Goal: Task Accomplishment & Management: Manage account settings

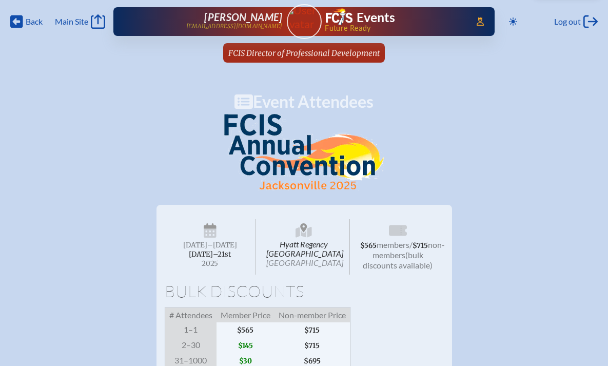
scroll to position [0, 789]
click at [34, 20] on span "Back" at bounding box center [34, 21] width 17 height 10
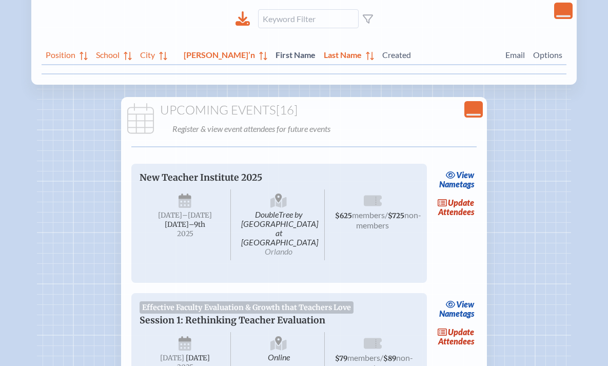
scroll to position [173, 0]
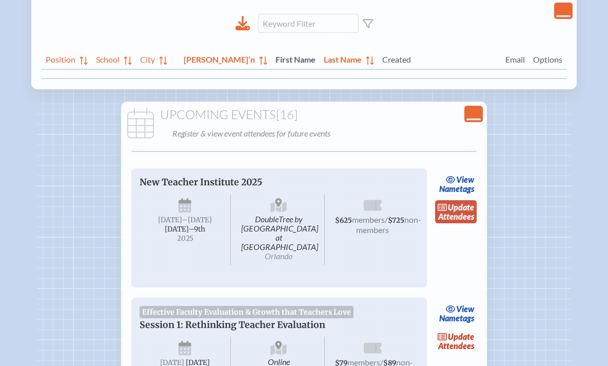
click at [458, 214] on link "update Attendees" at bounding box center [456, 212] width 42 height 24
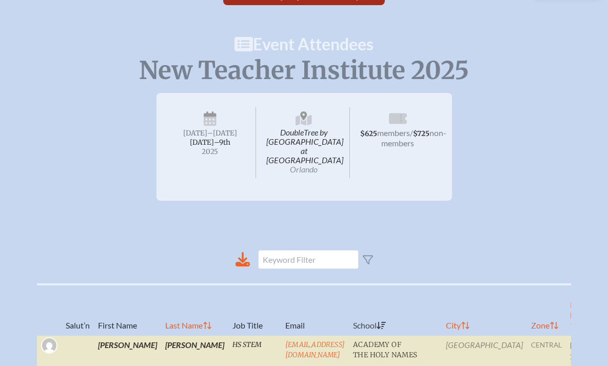
scroll to position [184, 0]
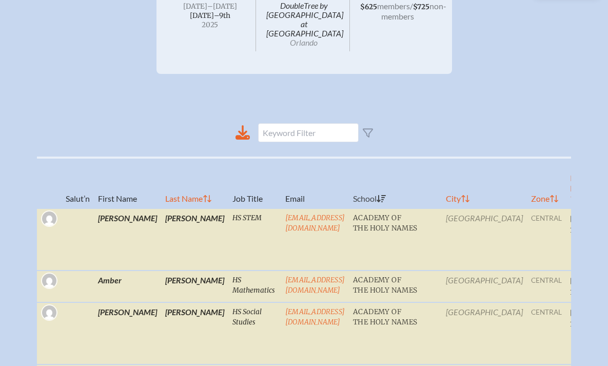
click at [566, 183] on th "Reg’n Date" at bounding box center [582, 183] width 32 height 51
radio input "true"
checkbox input "false"
radio input "true"
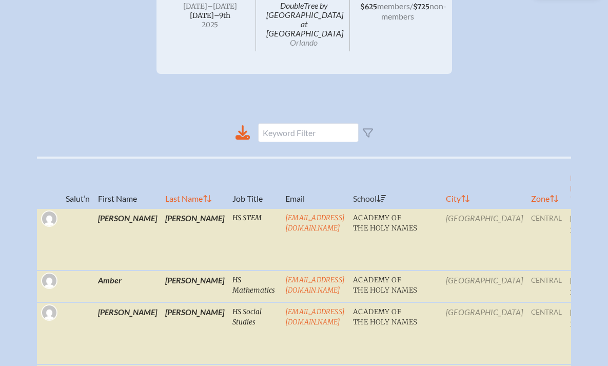
radio input "true"
radio input "false"
radio input "true"
radio input "false"
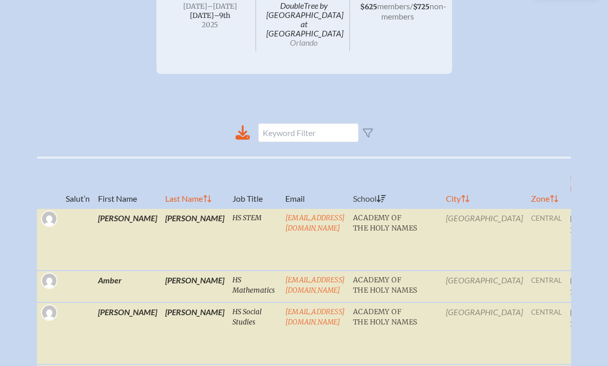
radio input "true"
checkbox input "false"
radio input "true"
checkbox input "true"
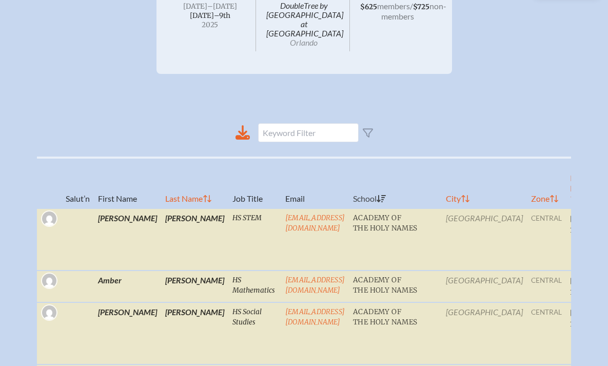
checkbox input "true"
radio input "true"
checkbox input "true"
radio input "true"
checkbox input "false"
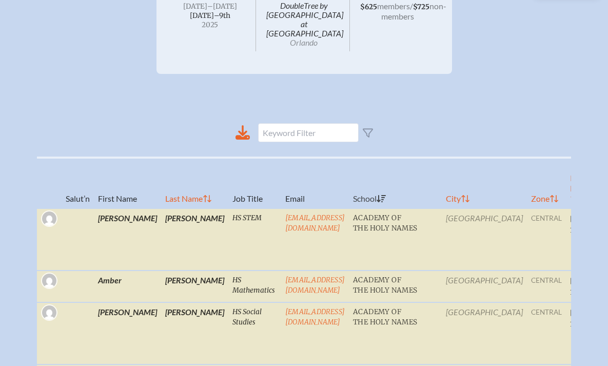
radio input "true"
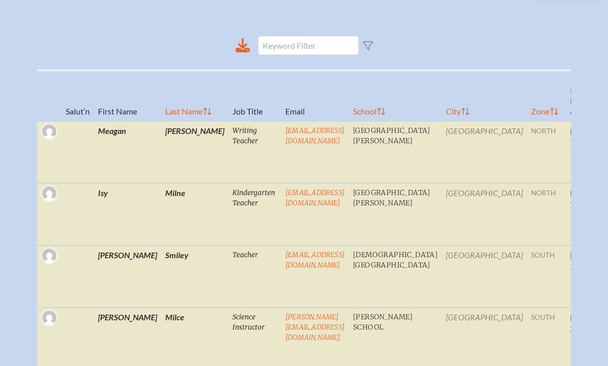
scroll to position [159, 0]
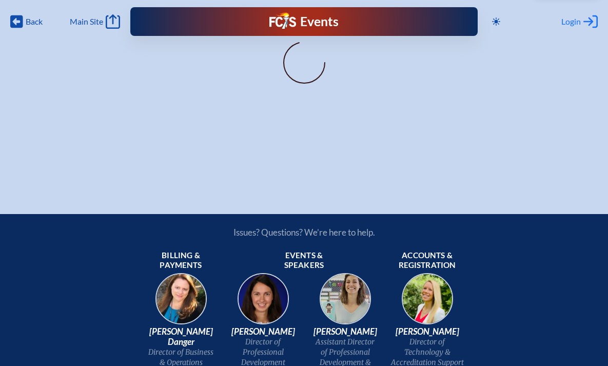
type input "[EMAIL_ADDRESS][DOMAIN_NAME]"
click at [573, 22] on span "Login" at bounding box center [572, 21] width 20 height 10
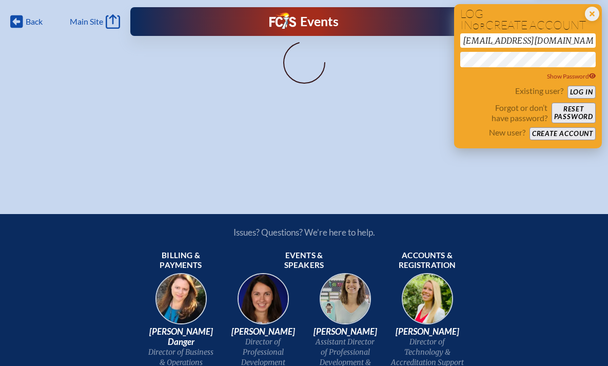
click at [584, 88] on button "Log in" at bounding box center [582, 92] width 28 height 13
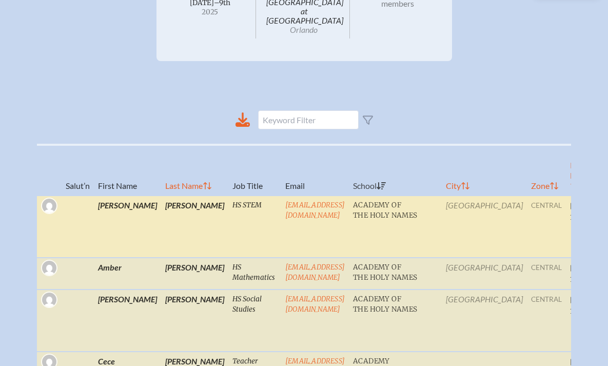
scroll to position [205, 0]
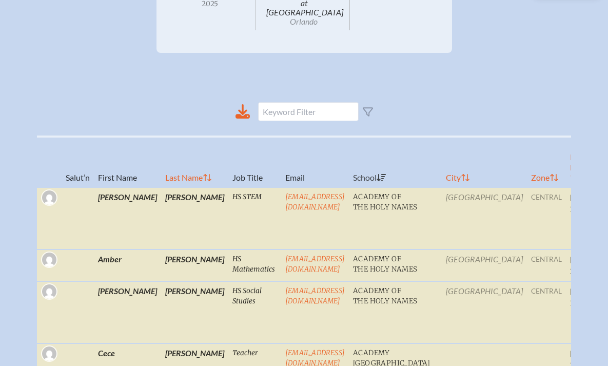
click at [566, 162] on th "Reg’n Date" at bounding box center [582, 162] width 32 height 51
radio input "true"
checkbox input "false"
radio input "true"
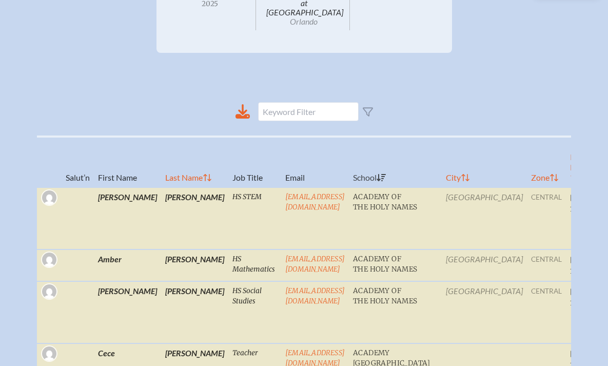
radio input "true"
radio input "false"
radio input "true"
radio input "false"
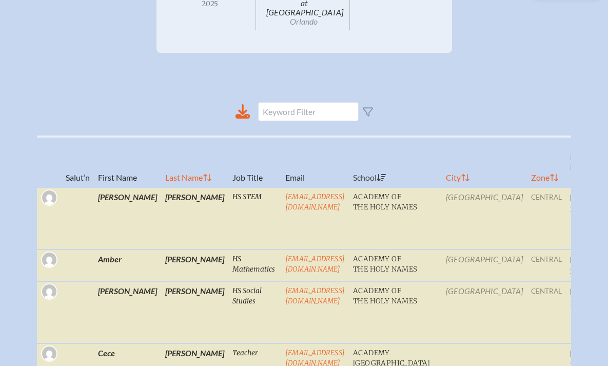
radio input "true"
checkbox input "false"
radio input "true"
checkbox input "true"
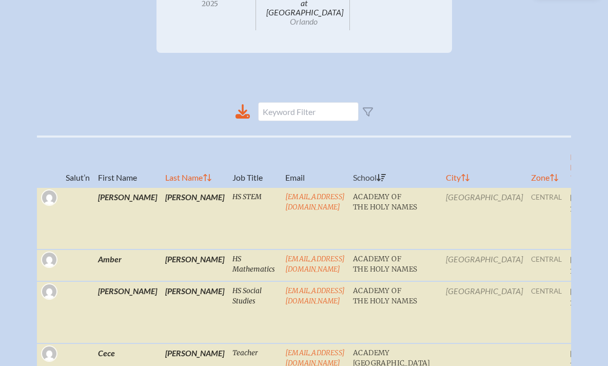
checkbox input "true"
radio input "true"
checkbox input "true"
radio input "true"
checkbox input "false"
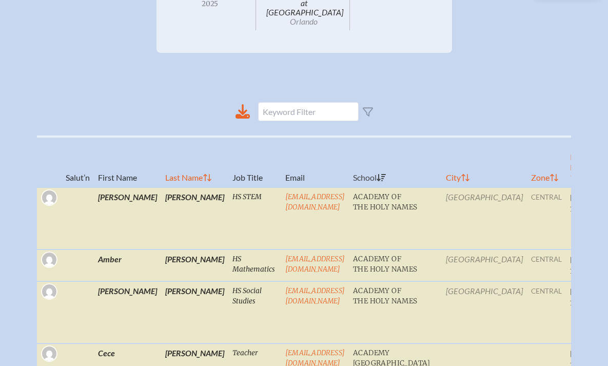
radio input "true"
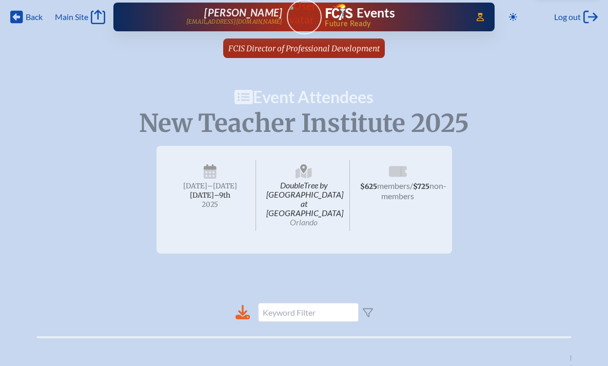
scroll to position [0, 0]
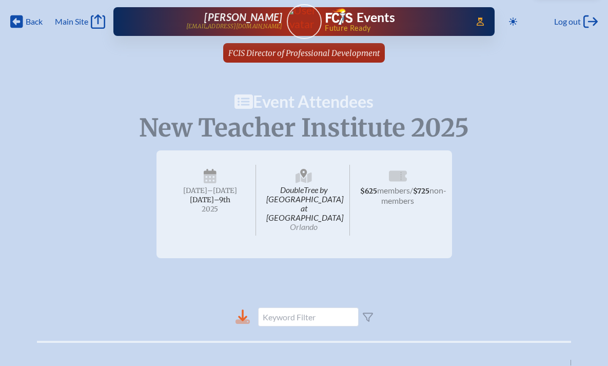
click at [243, 310] on icon at bounding box center [243, 317] width 14 height 14
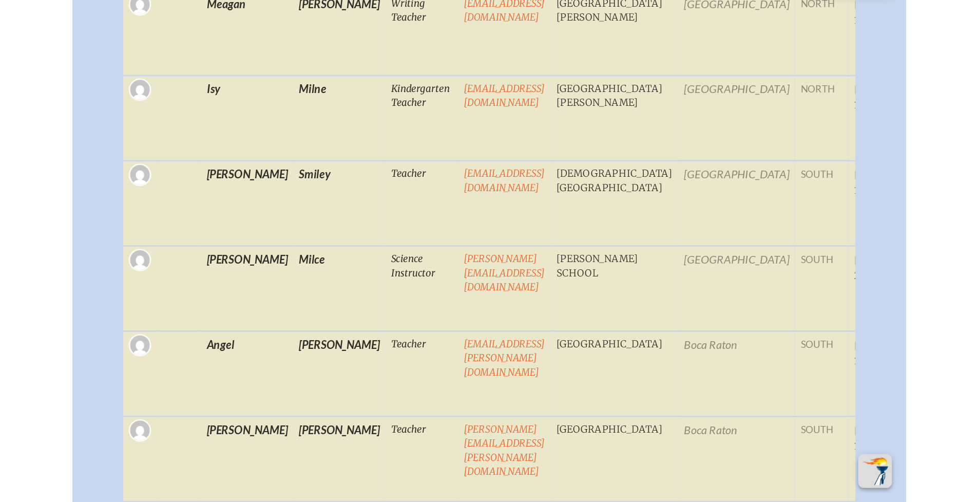
scroll to position [175, 0]
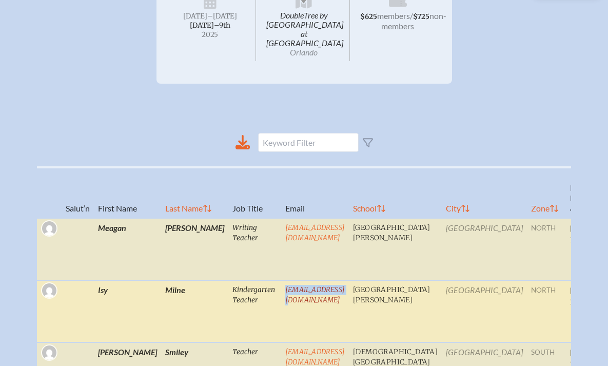
copy link "[EMAIL_ADDRESS][DOMAIN_NAME]"
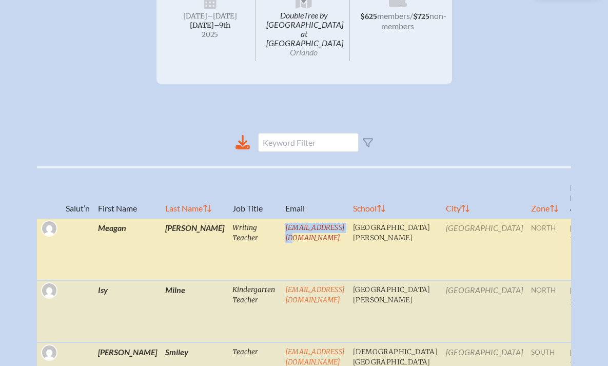
copy link "[EMAIL_ADDRESS][DOMAIN_NAME]"
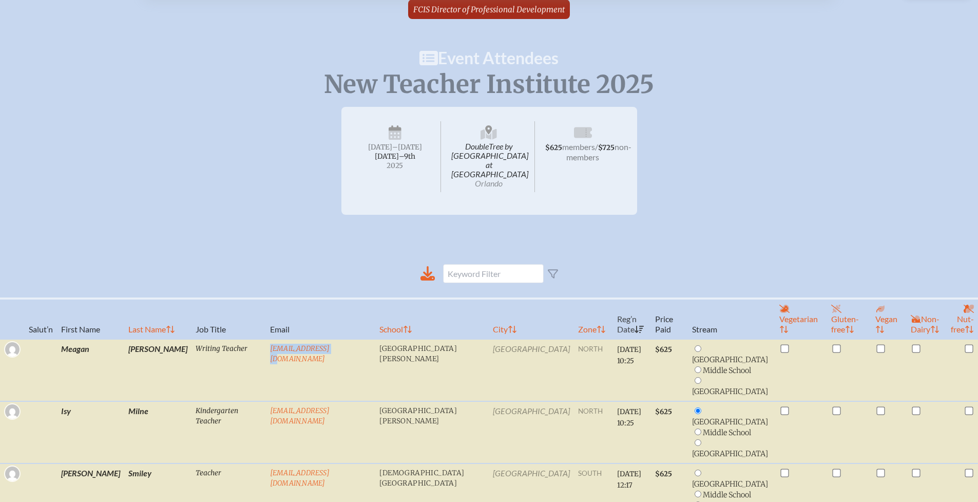
scroll to position [0, 0]
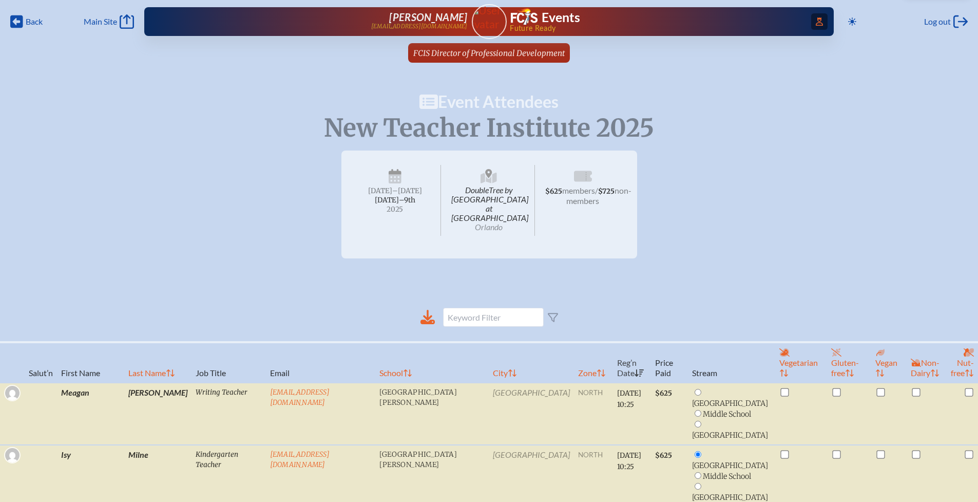
click at [608, 23] on icon at bounding box center [819, 21] width 7 height 8
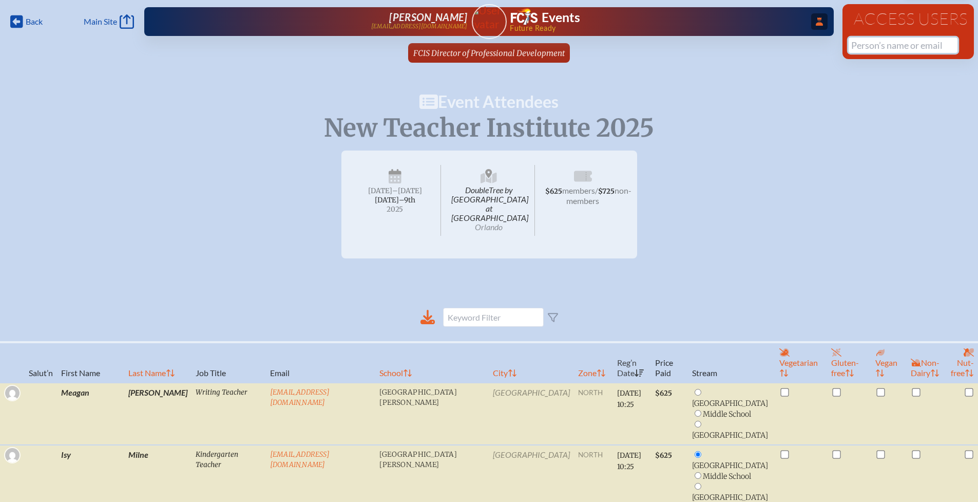
click at [608, 45] on input "text" at bounding box center [903, 44] width 109 height 15
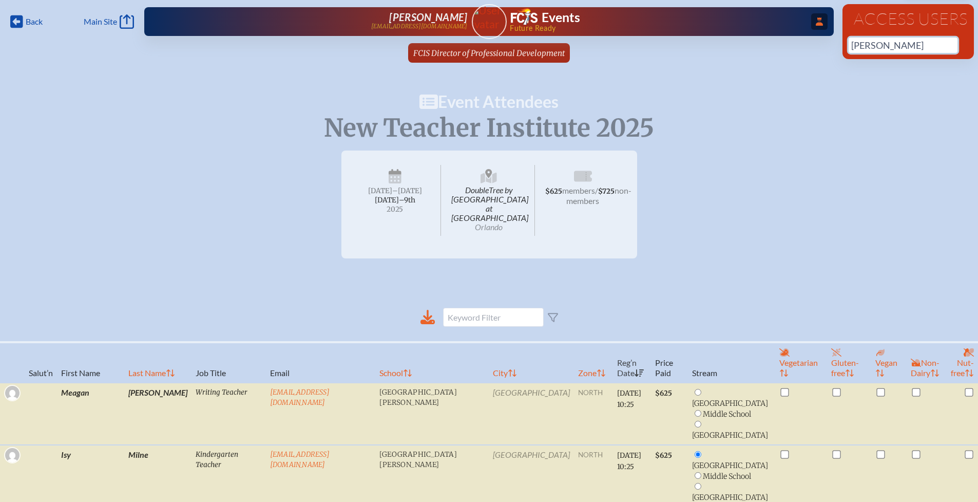
click at [608, 43] on input "[PERSON_NAME]" at bounding box center [903, 44] width 109 height 15
click at [608, 45] on input "[PERSON_NAME]" at bounding box center [903, 44] width 109 height 15
drag, startPoint x: 888, startPoint y: 45, endPoint x: 828, endPoint y: 47, distance: 60.6
click at [608, 47] on div "Back Back Main Site Main Site Toggle to Dark Mode Log out Log out ...Close Acce…" at bounding box center [489, 34] width 978 height 69
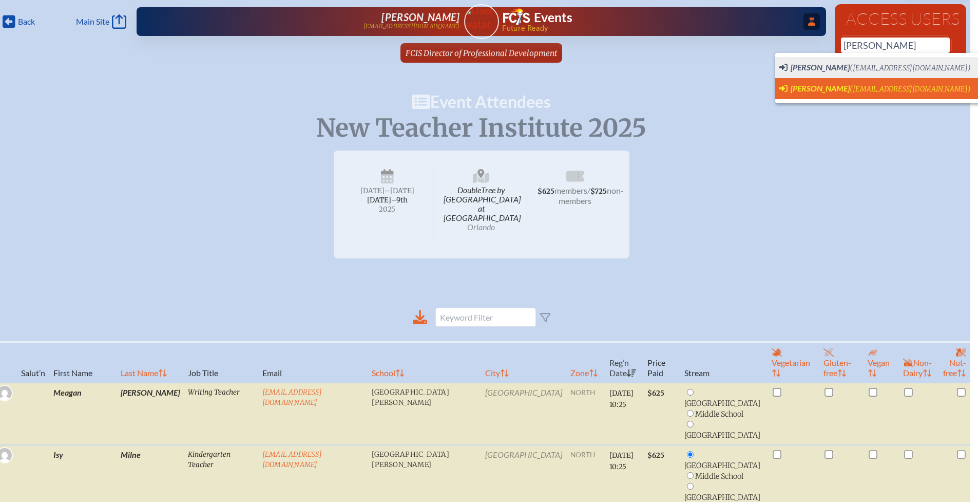
click at [608, 90] on span "[PERSON_NAME]" at bounding box center [820, 88] width 59 height 10
type input "[EMAIL_ADDRESS][DOMAIN_NAME]"
